Goal: Task Accomplishment & Management: Manage account settings

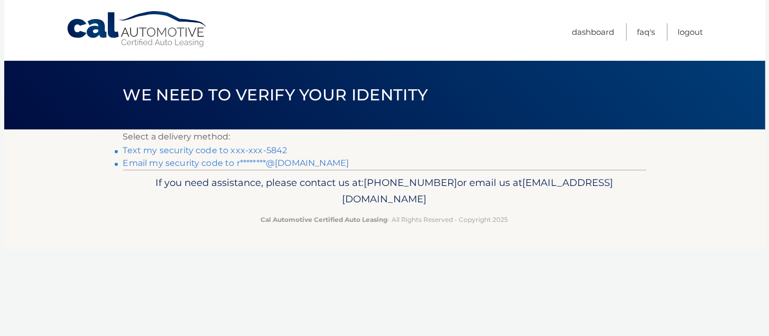
click at [189, 152] on link "Text my security code to xxx-xxx-5842" at bounding box center [205, 150] width 164 height 10
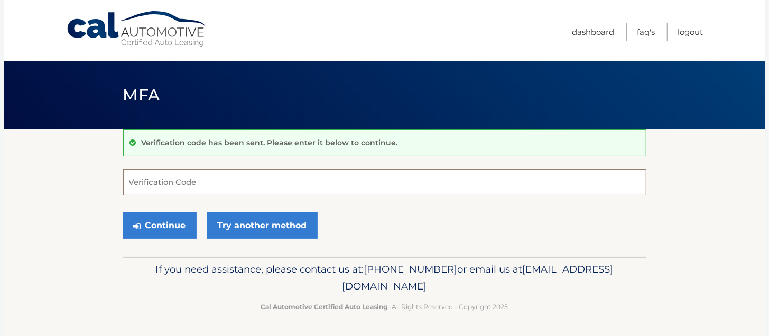
click at [174, 188] on input "Verification Code" at bounding box center [384, 182] width 523 height 26
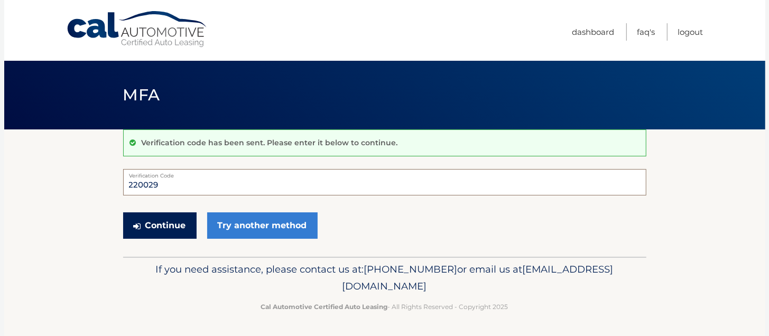
type input "220029"
click at [161, 220] on button "Continue" at bounding box center [159, 225] width 73 height 26
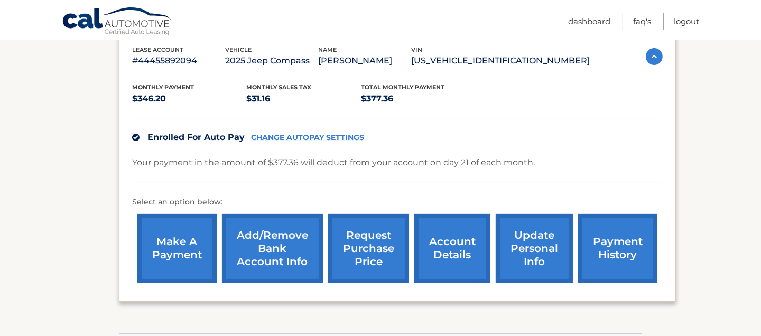
scroll to position [211, 0]
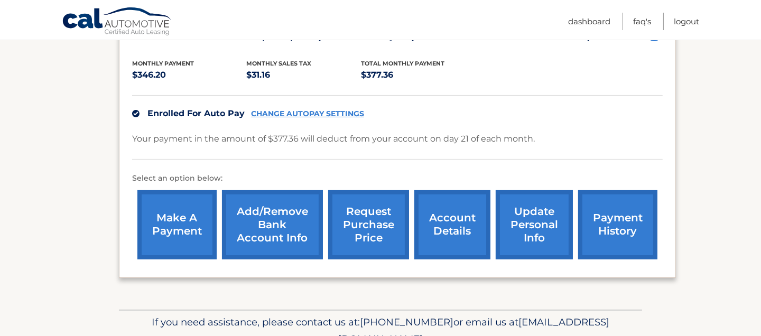
click at [523, 223] on link "update personal info" at bounding box center [534, 224] width 77 height 69
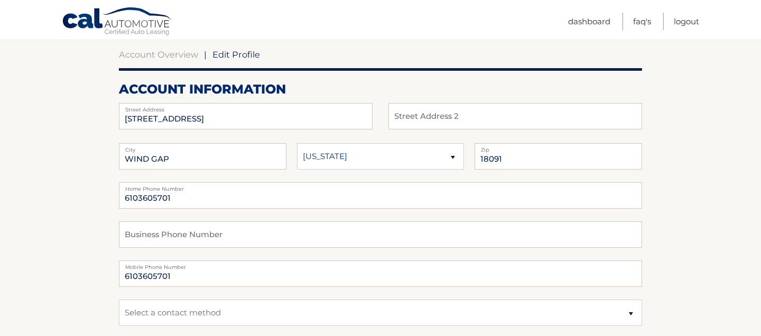
scroll to position [105, 0]
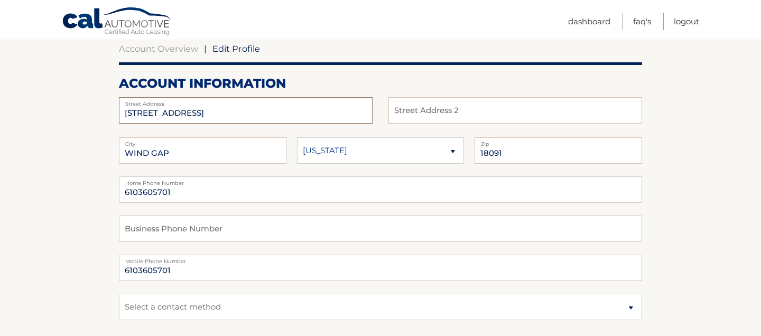
drag, startPoint x: 325, startPoint y: 106, endPoint x: 0, endPoint y: 109, distance: 325.4
type input "[STREET_ADDRESS]"
drag, startPoint x: 193, startPoint y: 149, endPoint x: 111, endPoint y: 157, distance: 82.3
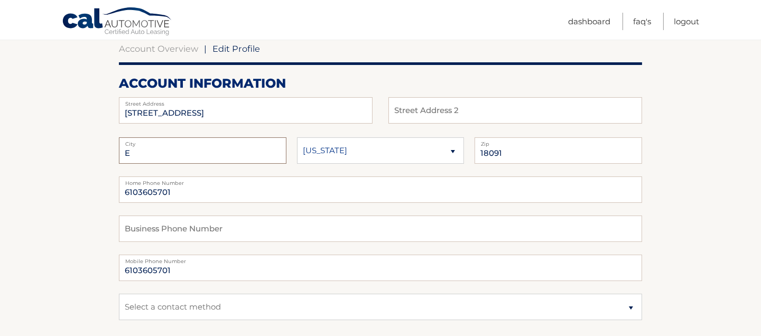
type input "EASTON"
drag, startPoint x: 510, startPoint y: 151, endPoint x: 496, endPoint y: 151, distance: 14.3
click at [493, 149] on input "18091" at bounding box center [557, 150] width 167 height 26
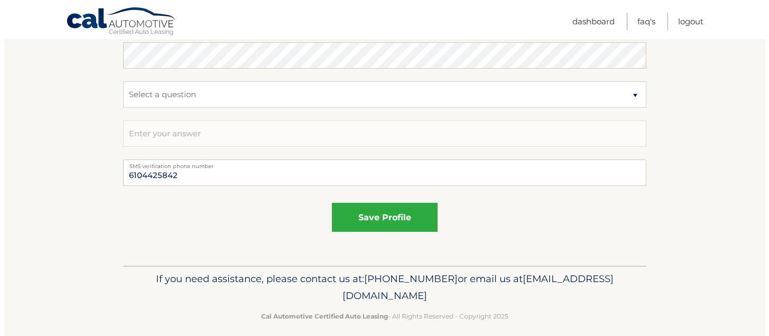
scroll to position [634, 0]
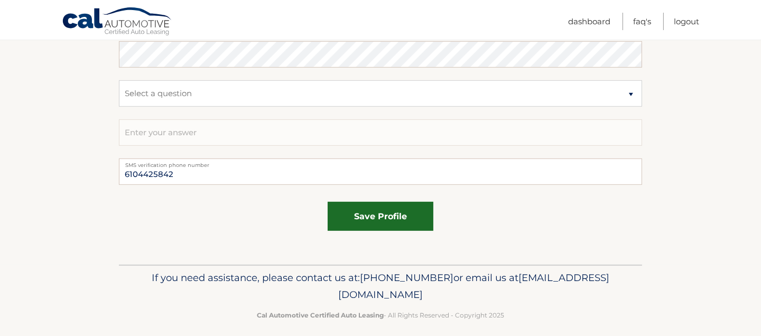
type input "18045"
click at [411, 213] on button "save profile" at bounding box center [381, 216] width 106 height 29
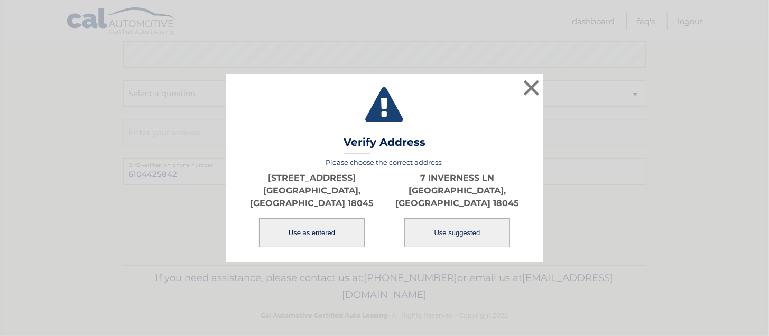
click at [471, 223] on button "Use suggested" at bounding box center [457, 232] width 106 height 29
type input "7 INVERNESS LN"
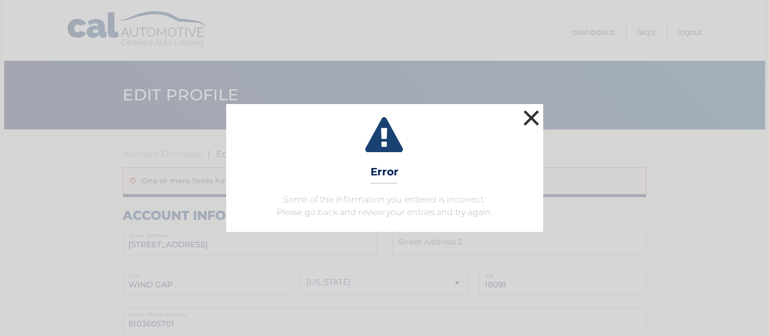
click at [535, 115] on button "×" at bounding box center [531, 117] width 21 height 21
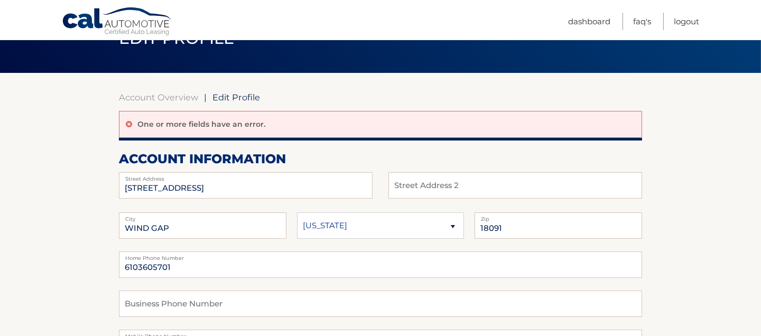
scroll to position [52, 0]
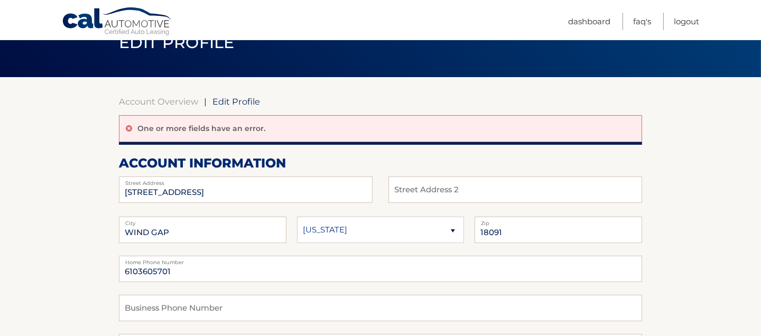
click at [129, 127] on icon at bounding box center [129, 128] width 6 height 7
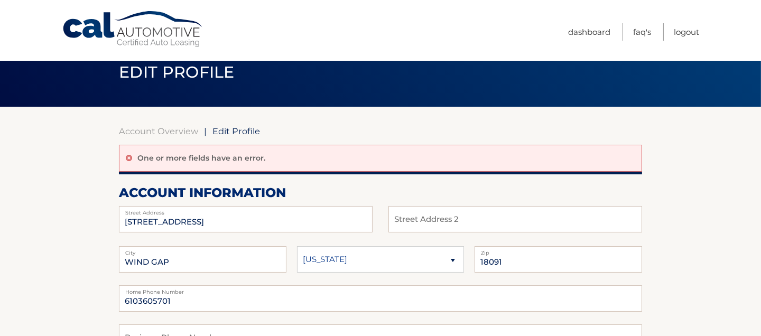
scroll to position [0, 0]
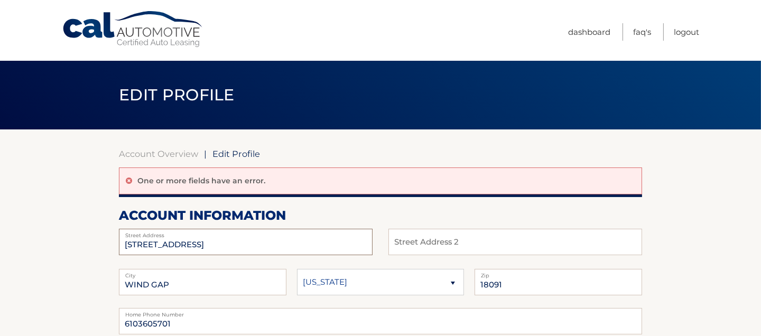
click at [254, 238] on input "[STREET_ADDRESS]" at bounding box center [246, 242] width 254 height 26
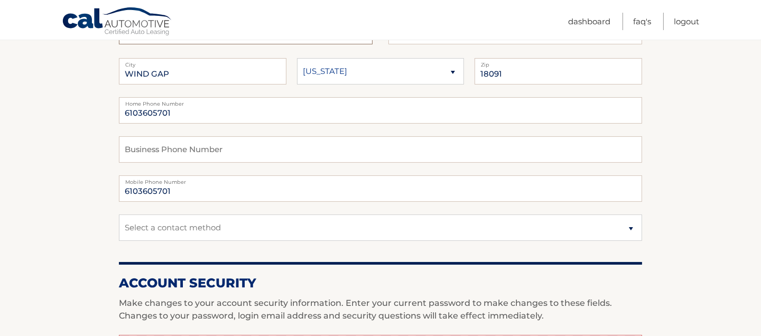
scroll to position [370, 0]
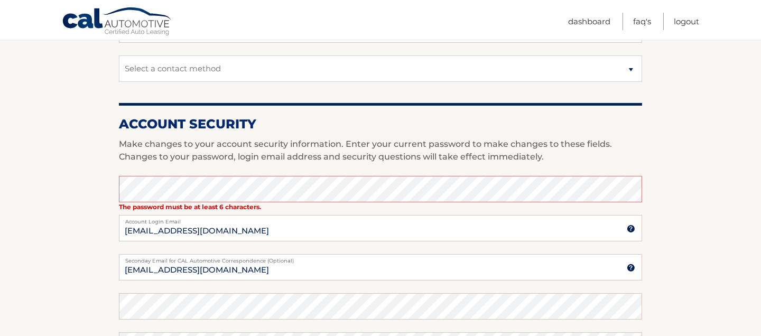
click at [38, 234] on section "Account Overview | Edit Profile One or more fields have an error. account infor…" at bounding box center [380, 158] width 761 height 796
click at [74, 237] on section "Account Overview | Edit Profile One or more fields have an error. account infor…" at bounding box center [380, 158] width 761 height 796
click at [356, 264] on input "[EMAIL_ADDRESS][DOMAIN_NAME]" at bounding box center [380, 267] width 523 height 26
click at [301, 215] on label "Account Login Email" at bounding box center [380, 219] width 523 height 8
click at [301, 215] on input "[EMAIL_ADDRESS][DOMAIN_NAME]" at bounding box center [380, 228] width 523 height 26
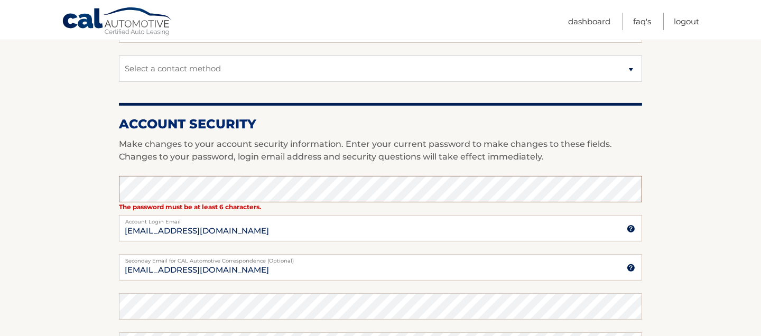
click at [109, 185] on section "Account Overview | Edit Profile One or more fields have an error. account infor…" at bounding box center [380, 158] width 761 height 796
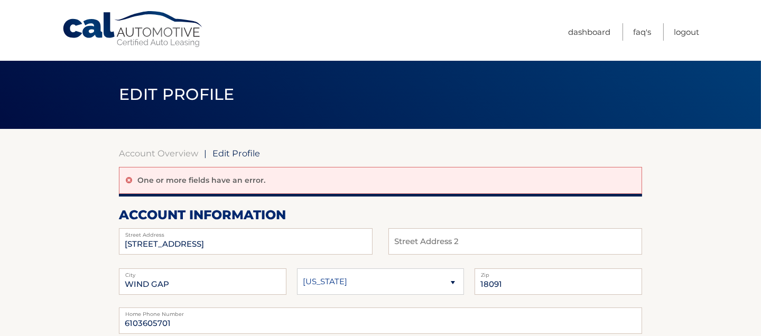
scroll to position [0, 0]
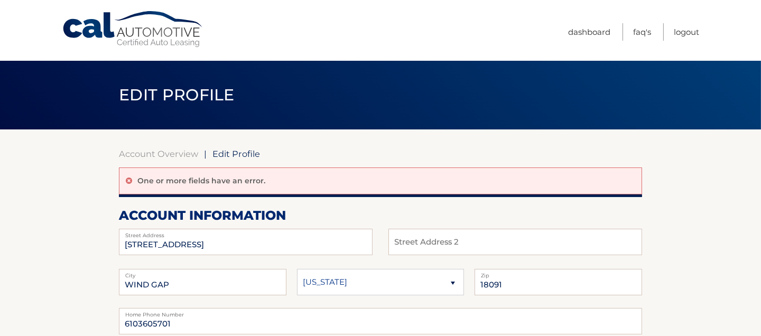
click at [226, 156] on span "Edit Profile" at bounding box center [236, 153] width 48 height 11
click at [636, 32] on link "FAQ's" at bounding box center [642, 31] width 18 height 17
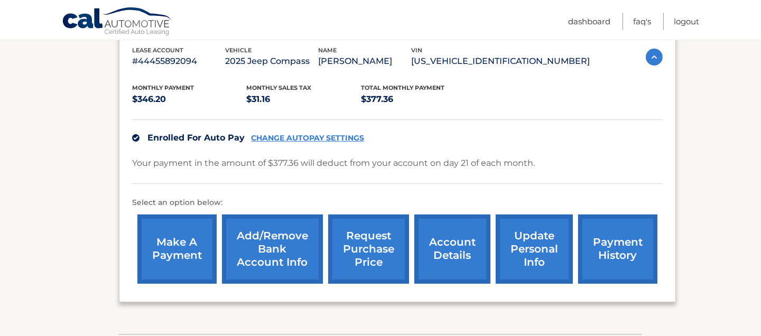
scroll to position [211, 0]
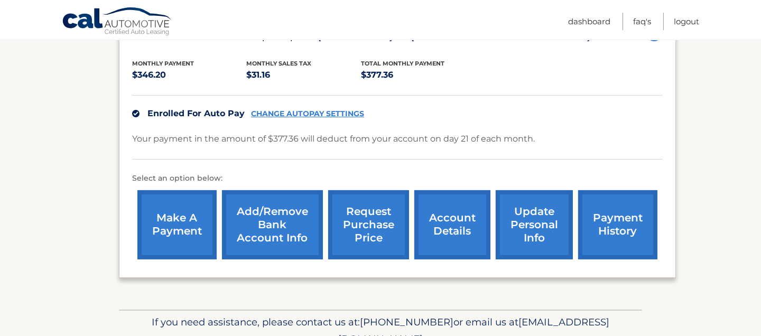
click at [544, 234] on link "update personal info" at bounding box center [534, 224] width 77 height 69
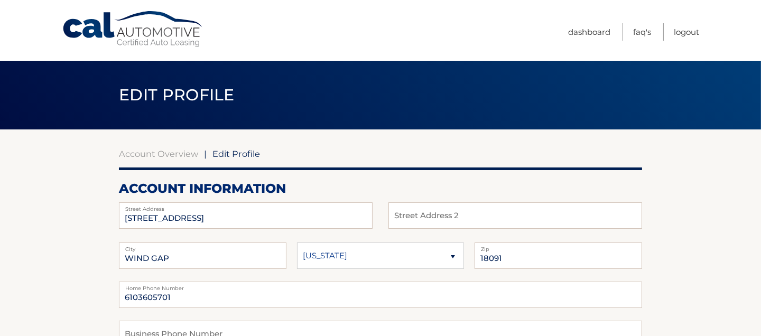
click at [237, 157] on span "Edit Profile" at bounding box center [236, 153] width 48 height 11
drag, startPoint x: 40, startPoint y: 3, endPoint x: 228, endPoint y: 155, distance: 241.8
click at [228, 155] on span "Edit Profile" at bounding box center [236, 153] width 48 height 11
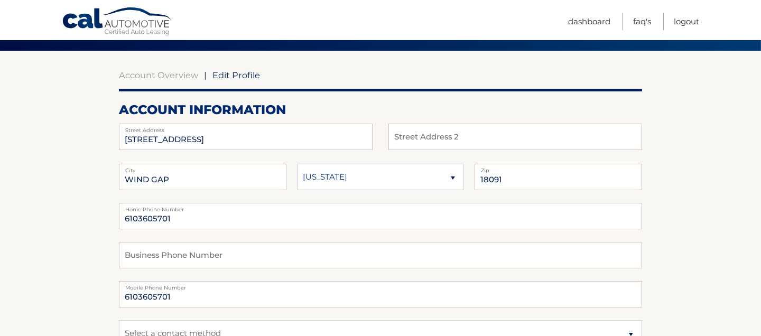
scroll to position [105, 0]
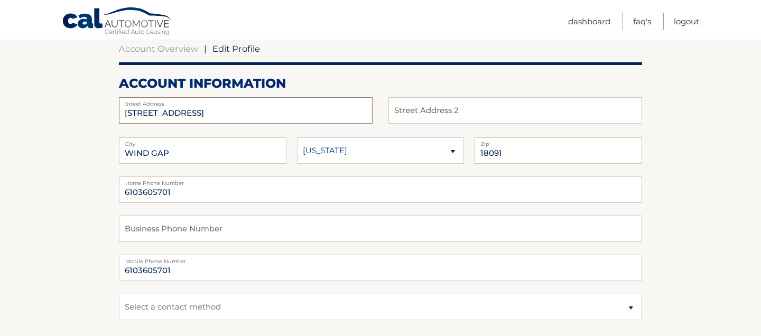
drag, startPoint x: 284, startPoint y: 116, endPoint x: 76, endPoint y: 106, distance: 208.4
type input "7 Inverness Lane"
drag, startPoint x: 176, startPoint y: 150, endPoint x: 115, endPoint y: 152, distance: 60.8
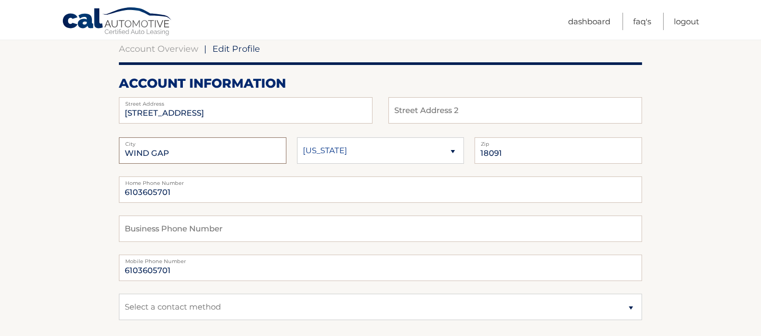
type input "EASTON"
click at [525, 147] on input "18091" at bounding box center [557, 150] width 167 height 26
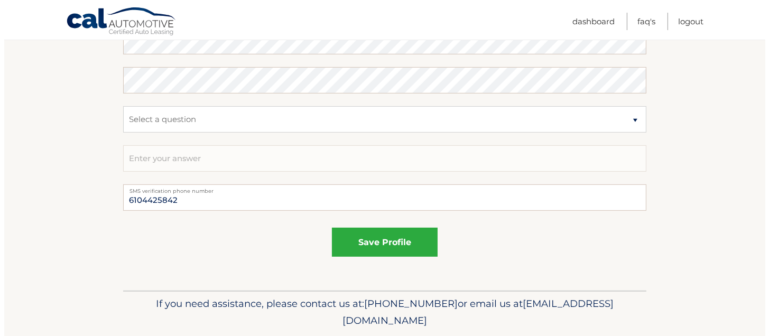
scroll to position [634, 0]
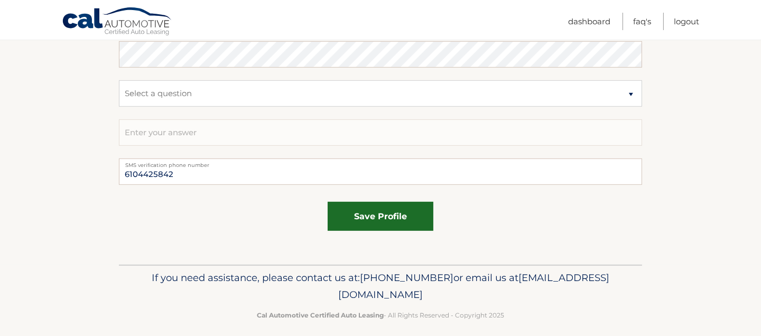
type input "18045"
click at [373, 216] on button "save profile" at bounding box center [381, 216] width 106 height 29
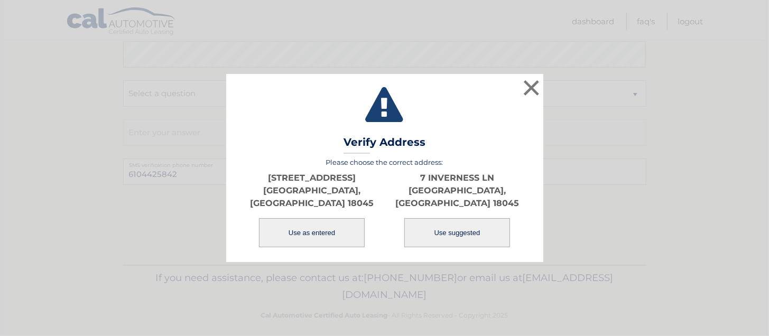
click at [489, 220] on button "Use suggested" at bounding box center [457, 232] width 106 height 29
type input "7 INVERNESS LN"
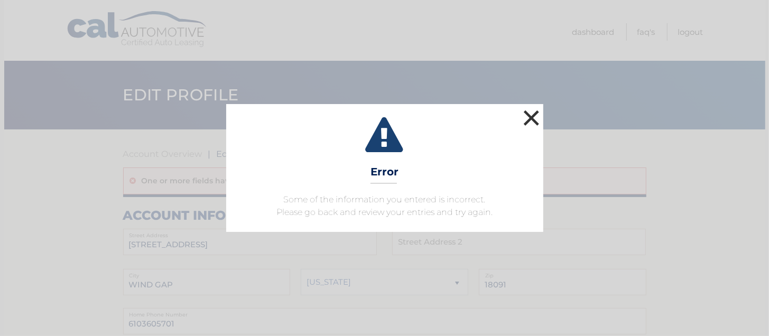
click at [533, 115] on button "×" at bounding box center [531, 117] width 21 height 21
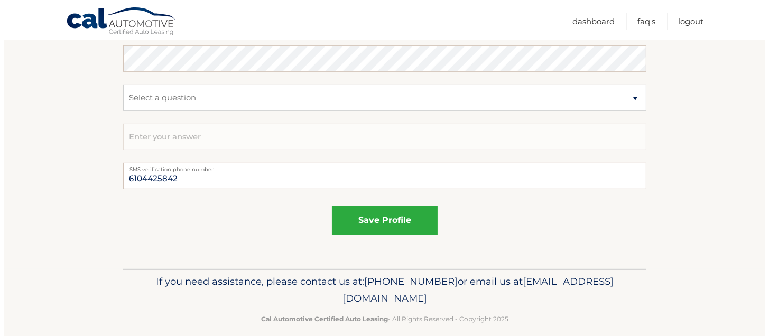
scroll to position [668, 0]
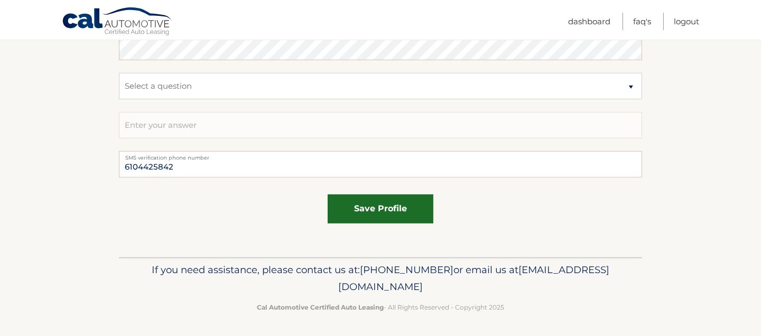
click at [397, 207] on button "save profile" at bounding box center [381, 208] width 106 height 29
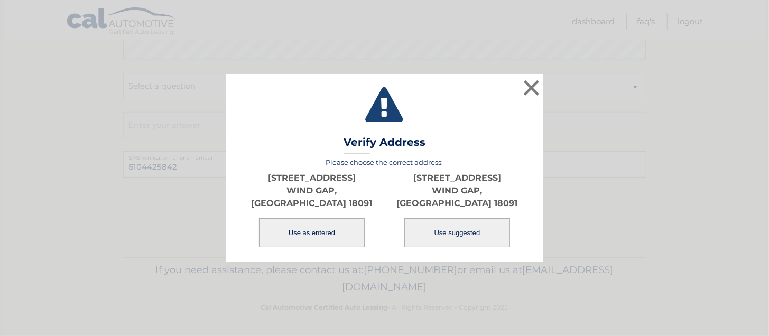
click at [457, 218] on button "Use suggested" at bounding box center [457, 232] width 106 height 29
type input "450 OLD ALLENTOWN RD"
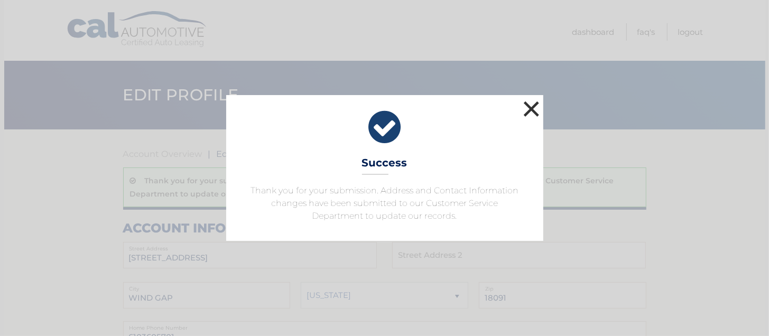
click at [533, 111] on button "×" at bounding box center [531, 108] width 21 height 21
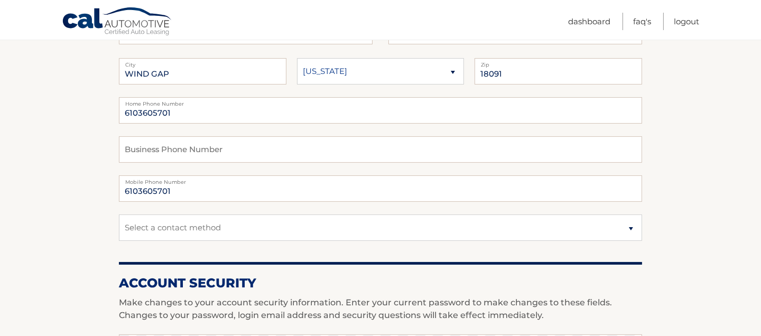
scroll to position [206, 0]
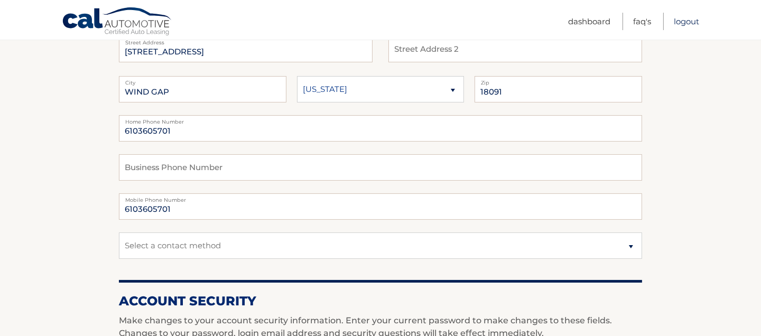
click at [694, 22] on link "Logout" at bounding box center [686, 21] width 25 height 17
